Goal: Information Seeking & Learning: Learn about a topic

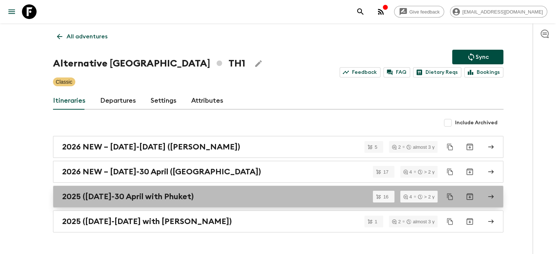
click at [194, 192] on h2 "2025 ([DATE]-30 April with Phuket)" at bounding box center [128, 197] width 132 height 10
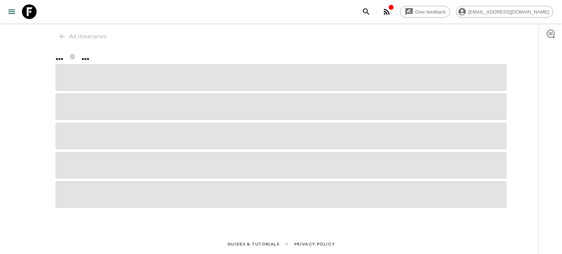
click at [63, 36] on div "All itineraries ... ..." at bounding box center [281, 118] width 468 height 190
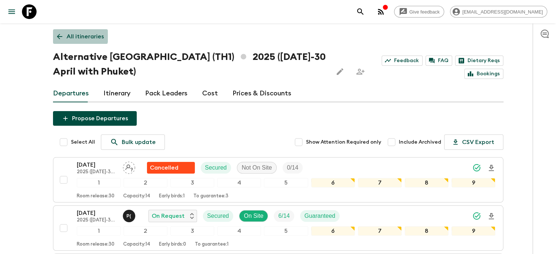
click at [59, 36] on icon at bounding box center [60, 37] width 8 height 8
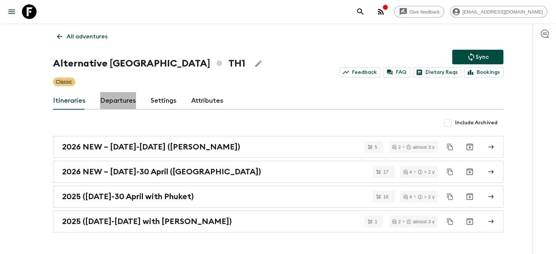
click at [114, 107] on link "Departures" at bounding box center [118, 101] width 36 height 18
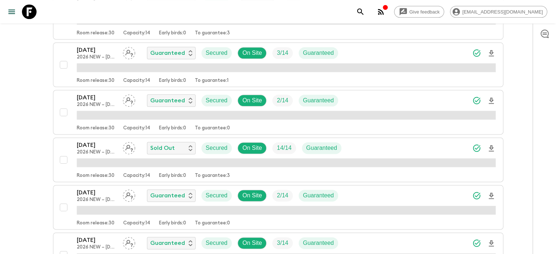
scroll to position [930, 0]
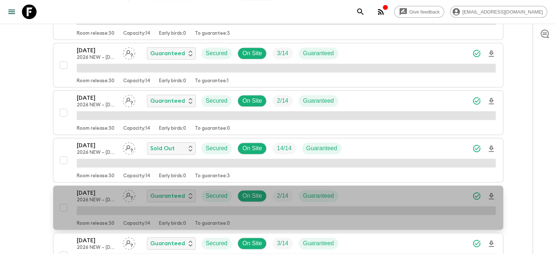
click at [93, 189] on p "[DATE]" at bounding box center [97, 193] width 40 height 9
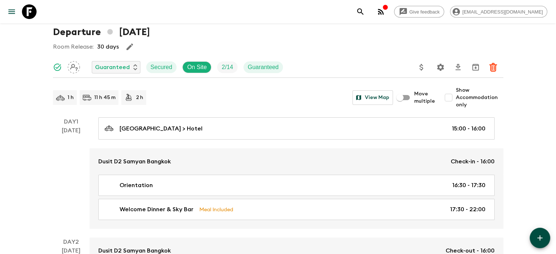
scroll to position [25, 0]
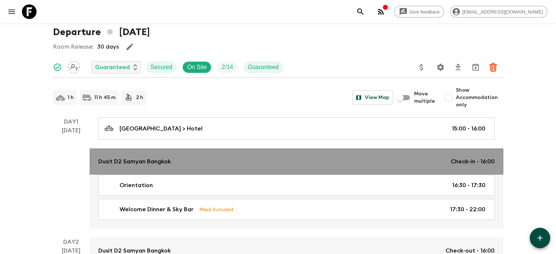
click at [137, 160] on p "Dusit D2 Samyan Bangkok" at bounding box center [134, 161] width 73 height 9
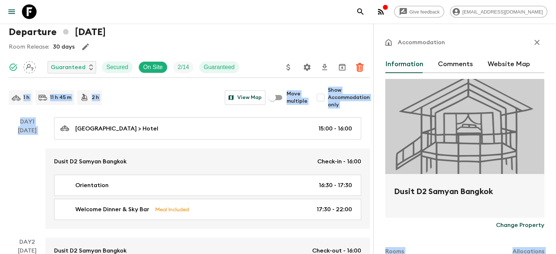
drag, startPoint x: 460, startPoint y: 189, endPoint x: 332, endPoint y: 188, distance: 128.0
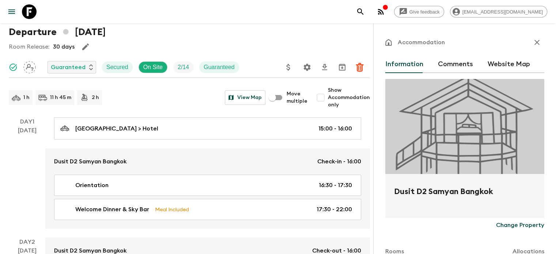
click at [394, 201] on h2 "Dusit D2 Samyan Bangkok" at bounding box center [464, 197] width 141 height 23
drag, startPoint x: 352, startPoint y: 190, endPoint x: 472, endPoint y: 182, distance: 120.2
click at [472, 182] on div "Dusit D2 Samyan Bangkok" at bounding box center [464, 196] width 159 height 44
copy h2 "Dusit D2 Samyan Bangkok"
